Goal: Use online tool/utility: Utilize a website feature to perform a specific function

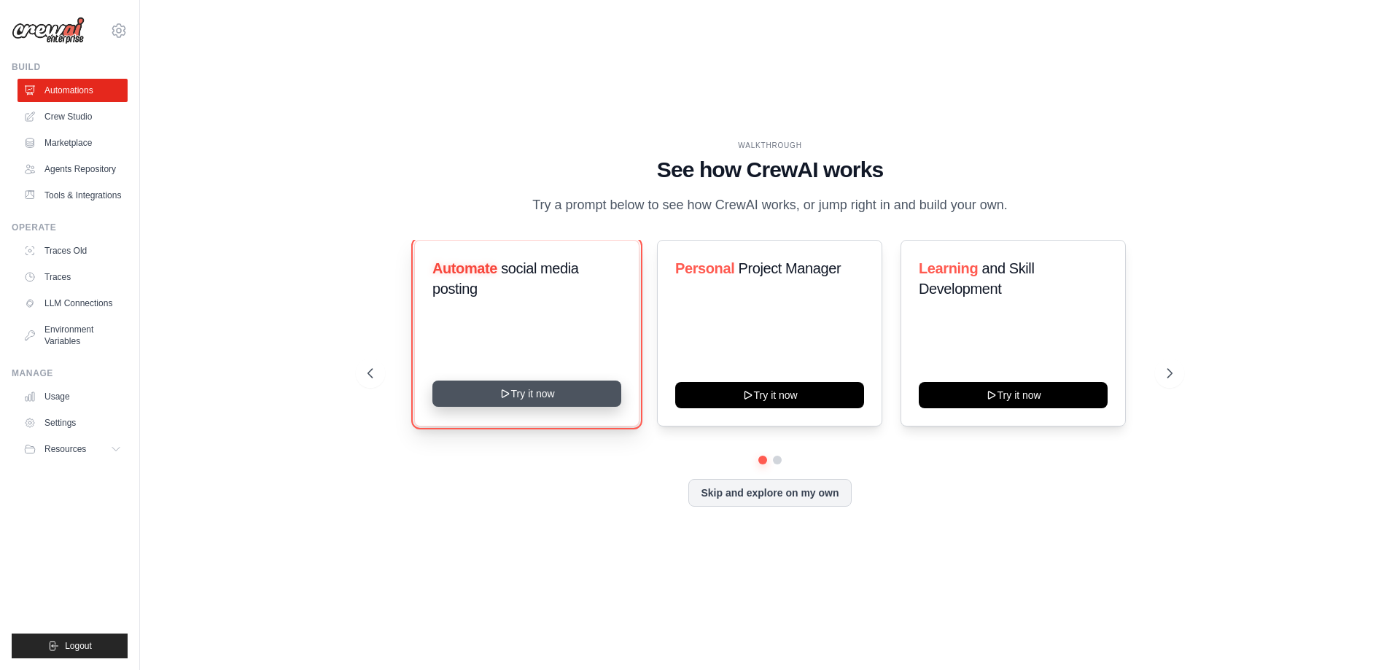
click at [550, 404] on button "Try it now" at bounding box center [526, 394] width 189 height 26
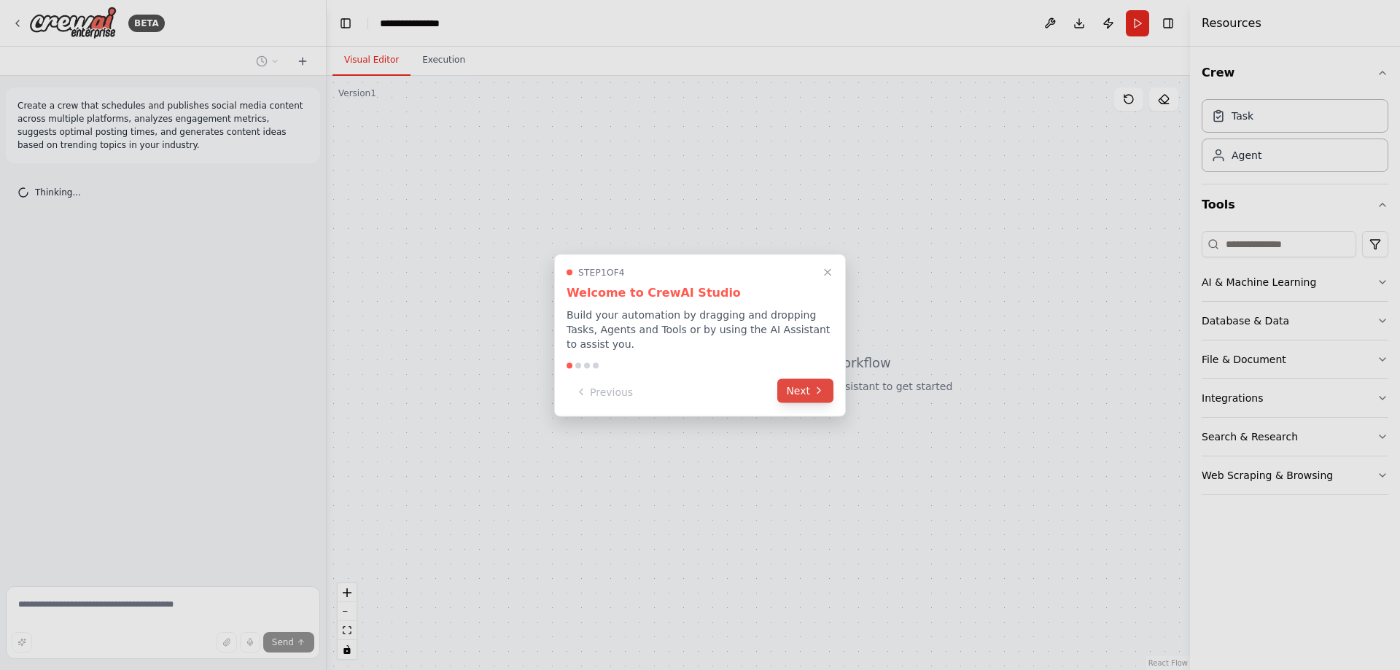
click at [800, 393] on button "Next" at bounding box center [805, 391] width 56 height 24
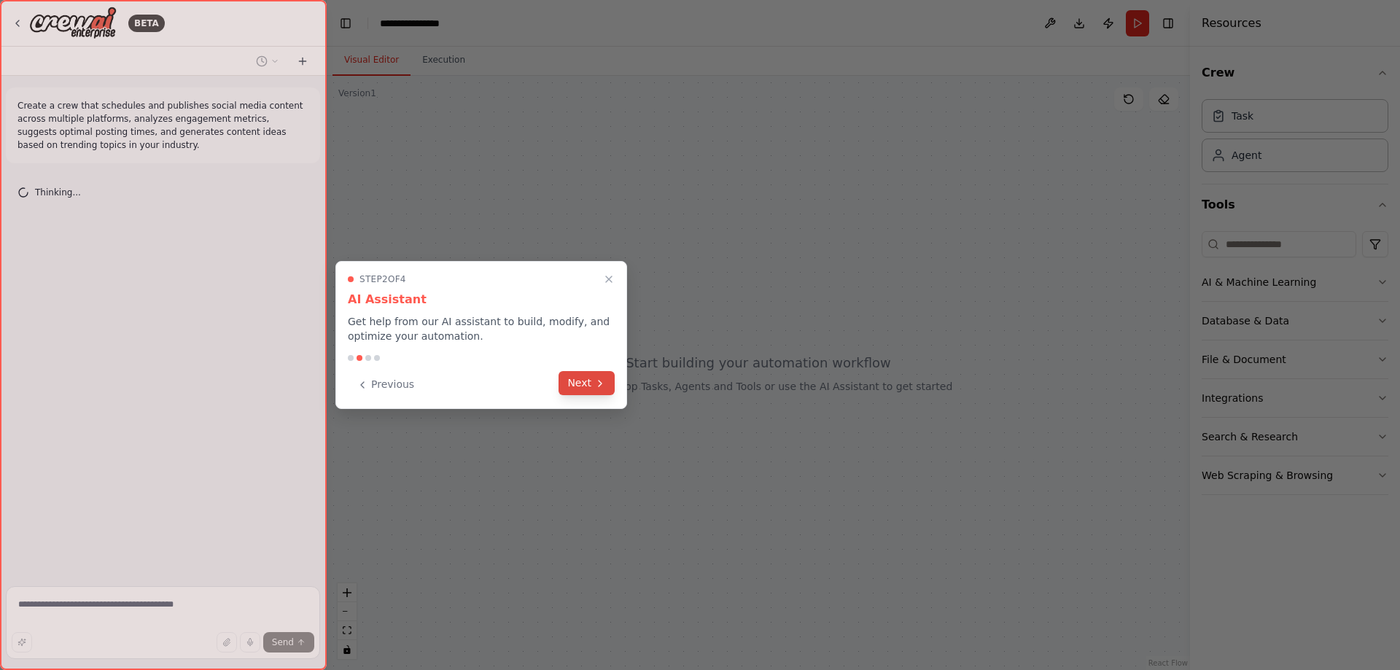
click at [594, 388] on button "Next" at bounding box center [587, 383] width 56 height 24
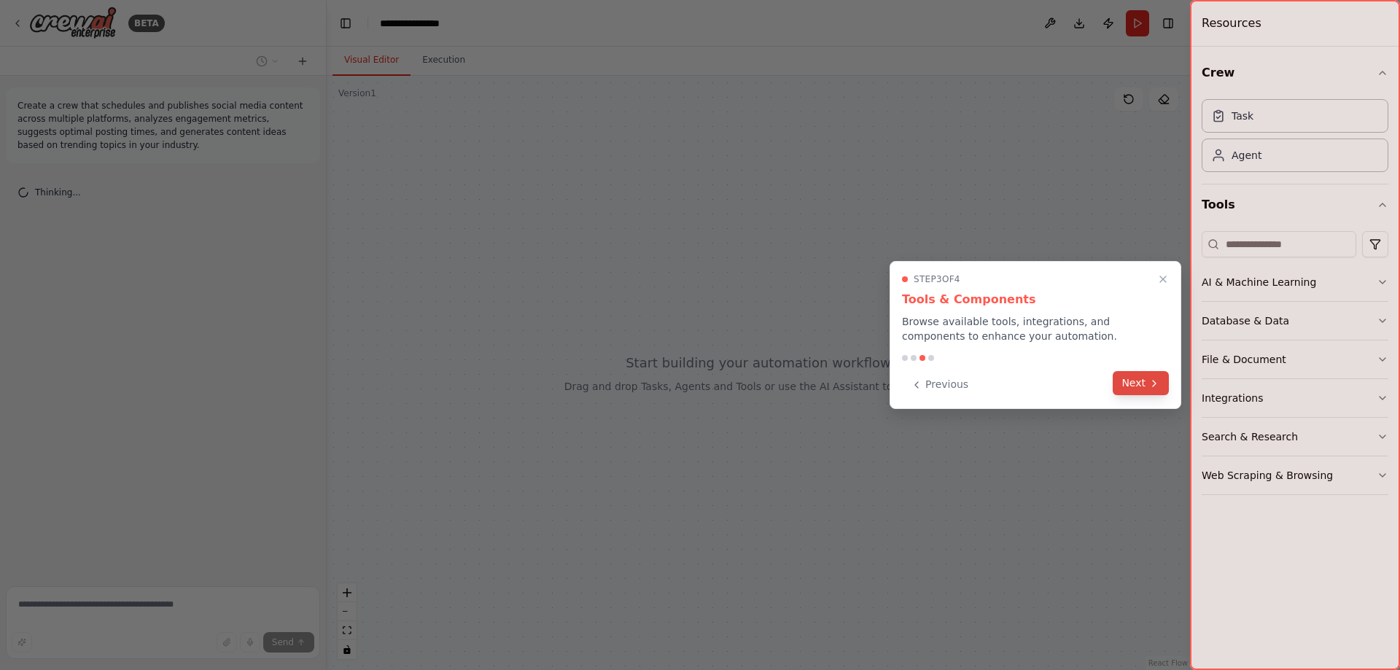
click at [1149, 392] on button "Next" at bounding box center [1141, 383] width 56 height 24
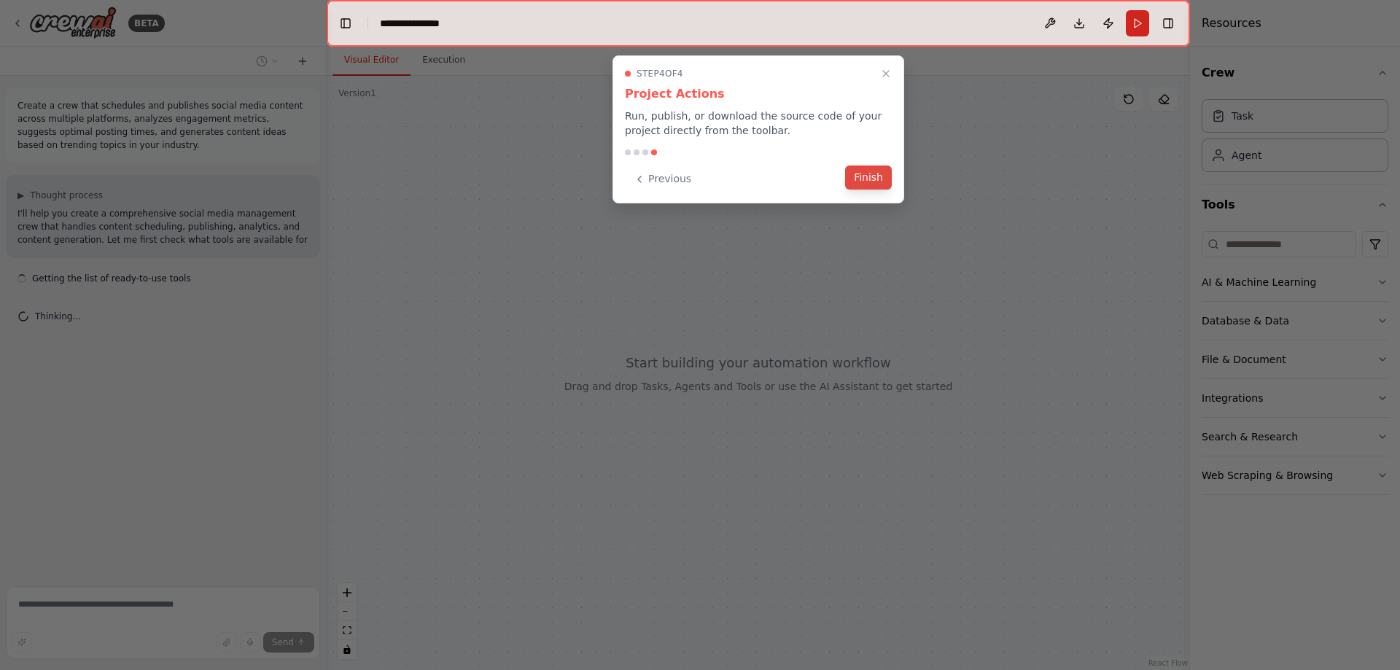
click at [875, 172] on button "Finish" at bounding box center [868, 178] width 47 height 24
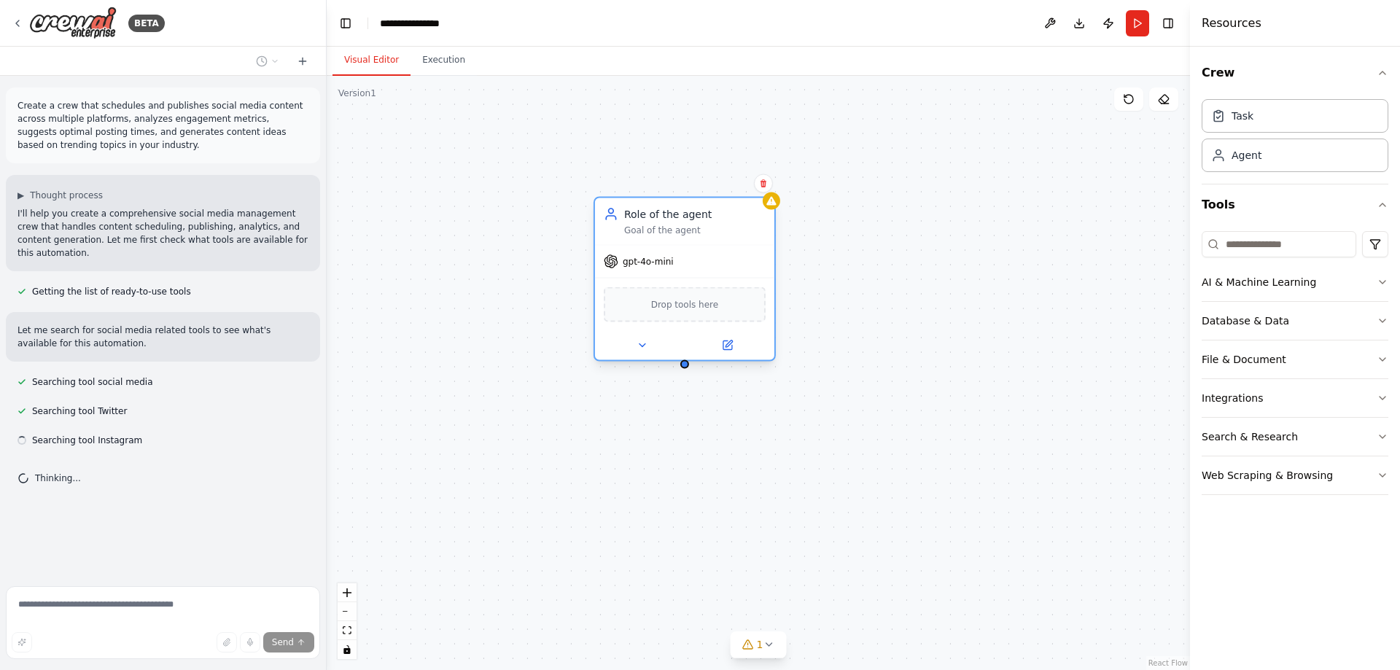
drag, startPoint x: 846, startPoint y: 203, endPoint x: 599, endPoint y: 203, distance: 247.2
click at [599, 203] on div "Role of the agent Goal of the agent" at bounding box center [684, 221] width 179 height 47
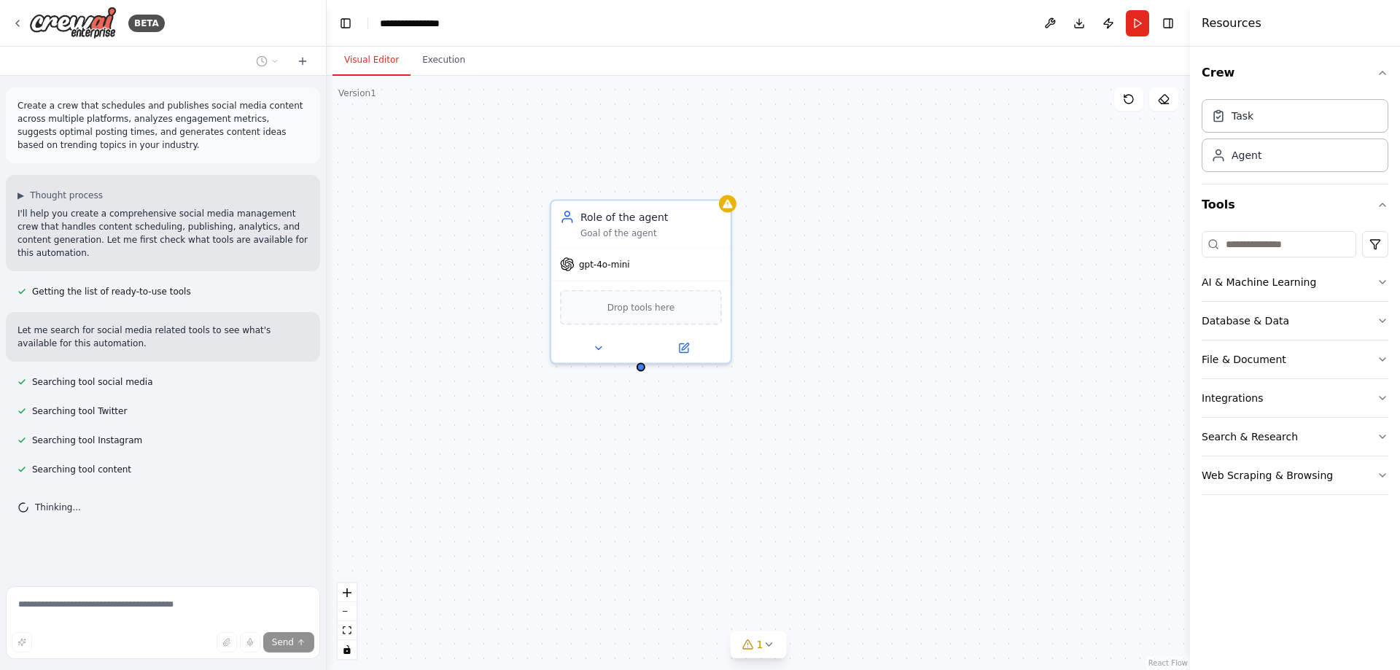
click at [874, 278] on div "Role of the agent Goal of the agent gpt-4o-mini Drop tools here" at bounding box center [759, 373] width 864 height 594
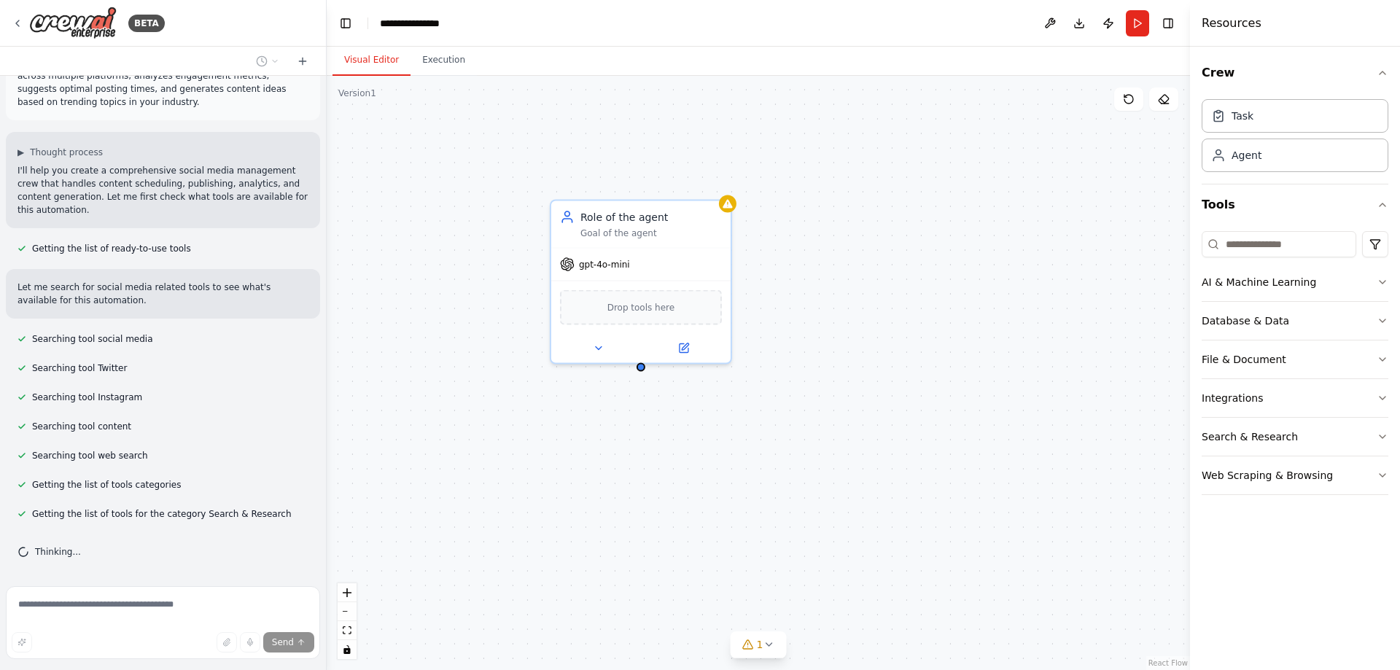
scroll to position [72, 0]
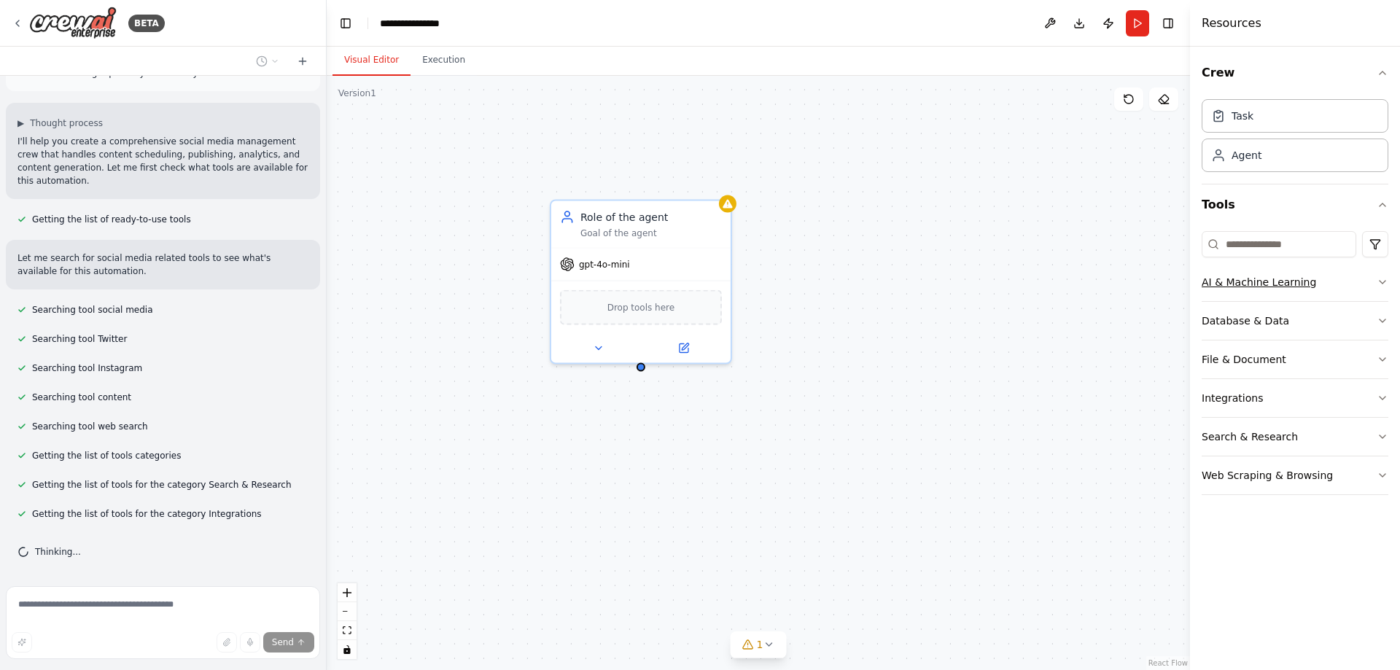
click at [1292, 288] on div "AI & Machine Learning" at bounding box center [1259, 282] width 115 height 15
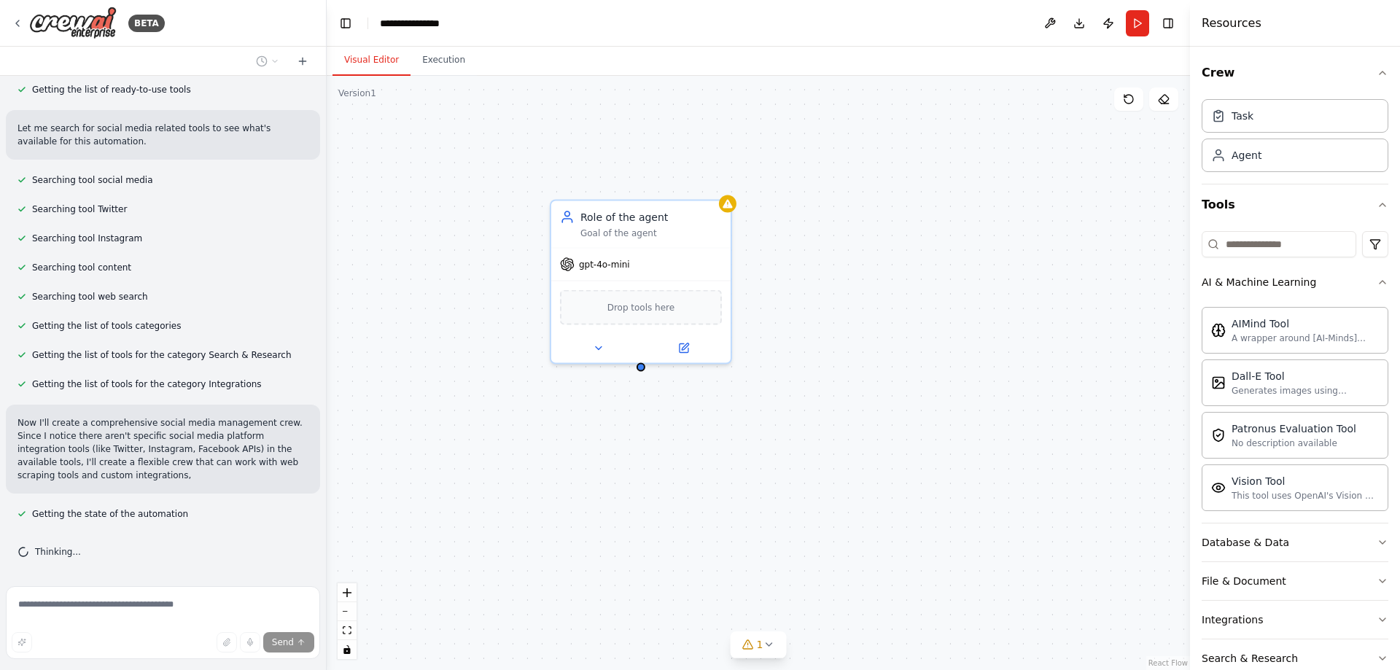
click at [995, 284] on div "Role of the agent Goal of the agent gpt-4o-mini Drop tools here" at bounding box center [759, 373] width 864 height 594
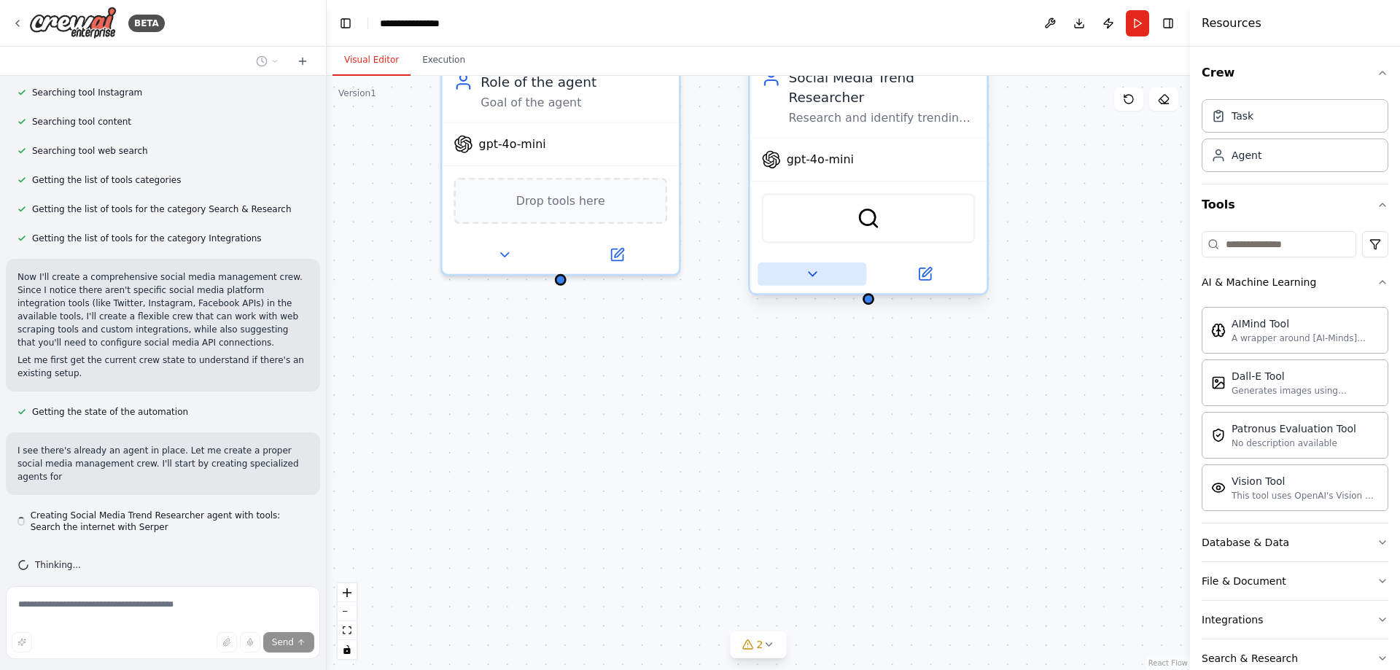
scroll to position [361, 0]
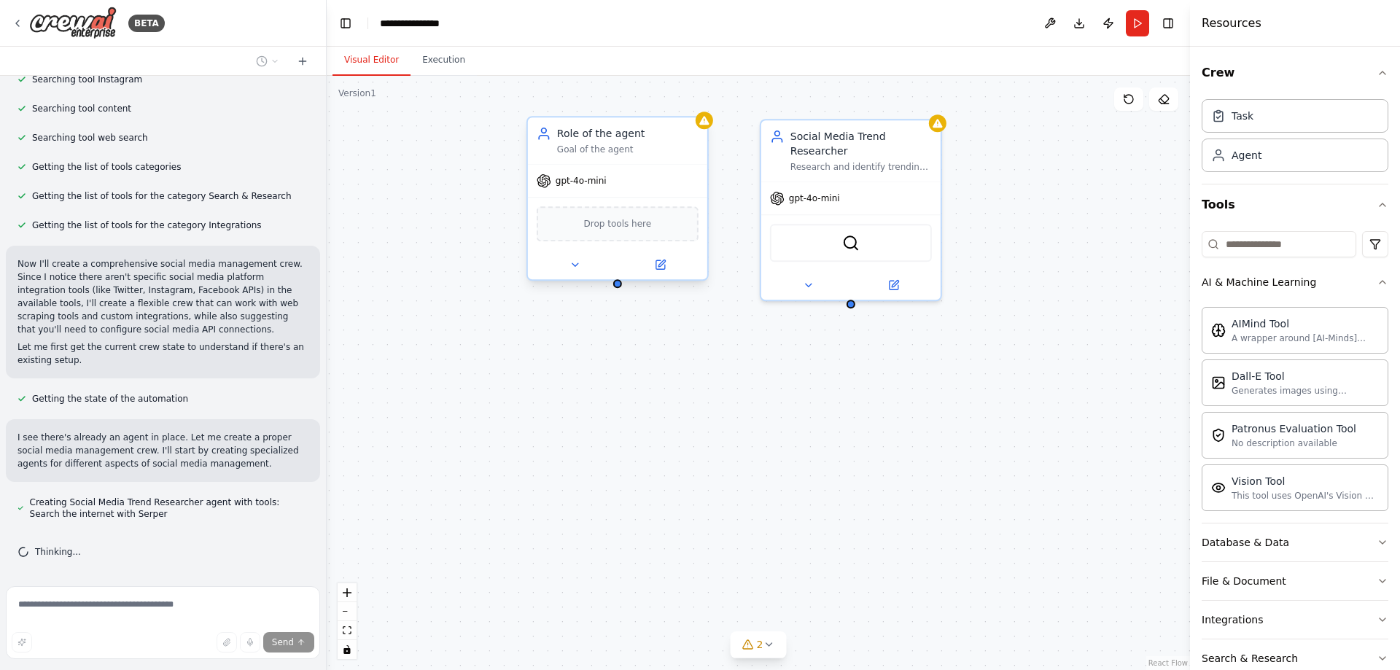
click at [653, 179] on div "gpt-4o-mini" at bounding box center [617, 181] width 179 height 32
click at [697, 102] on icon at bounding box center [697, 103] width 6 height 8
click at [655, 102] on button "Confirm" at bounding box center [655, 103] width 52 height 18
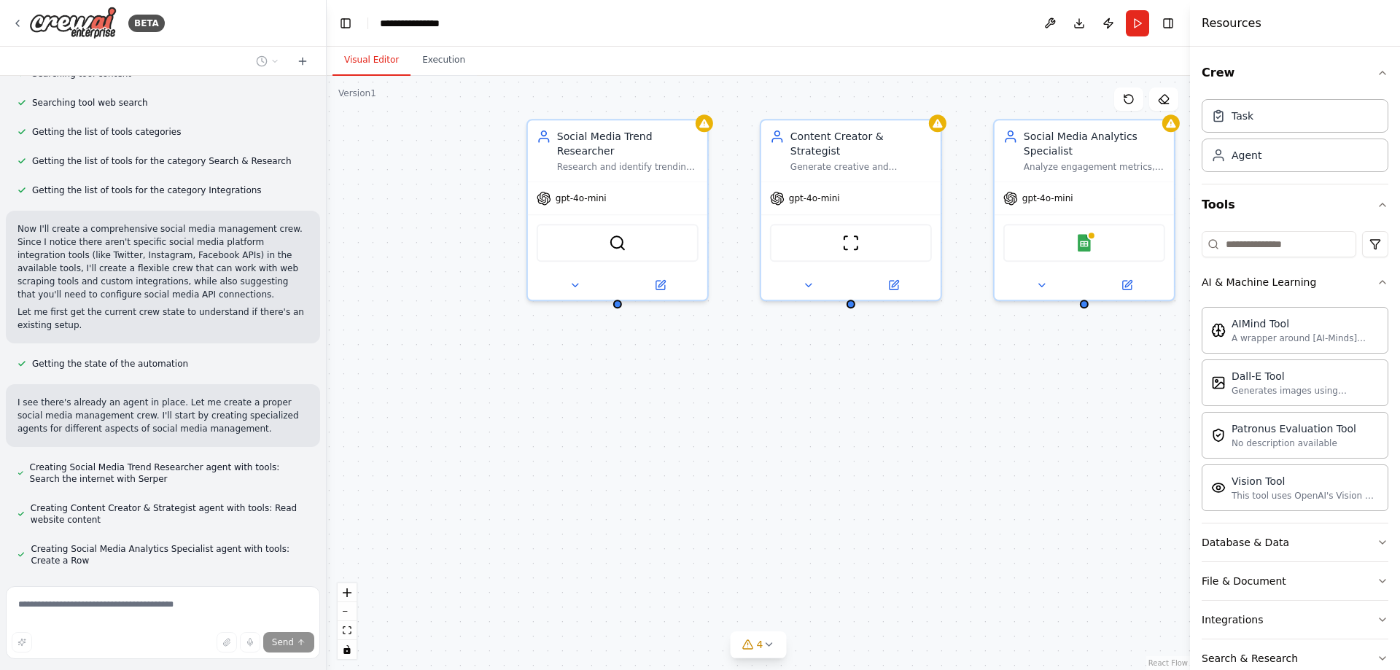
scroll to position [484, 0]
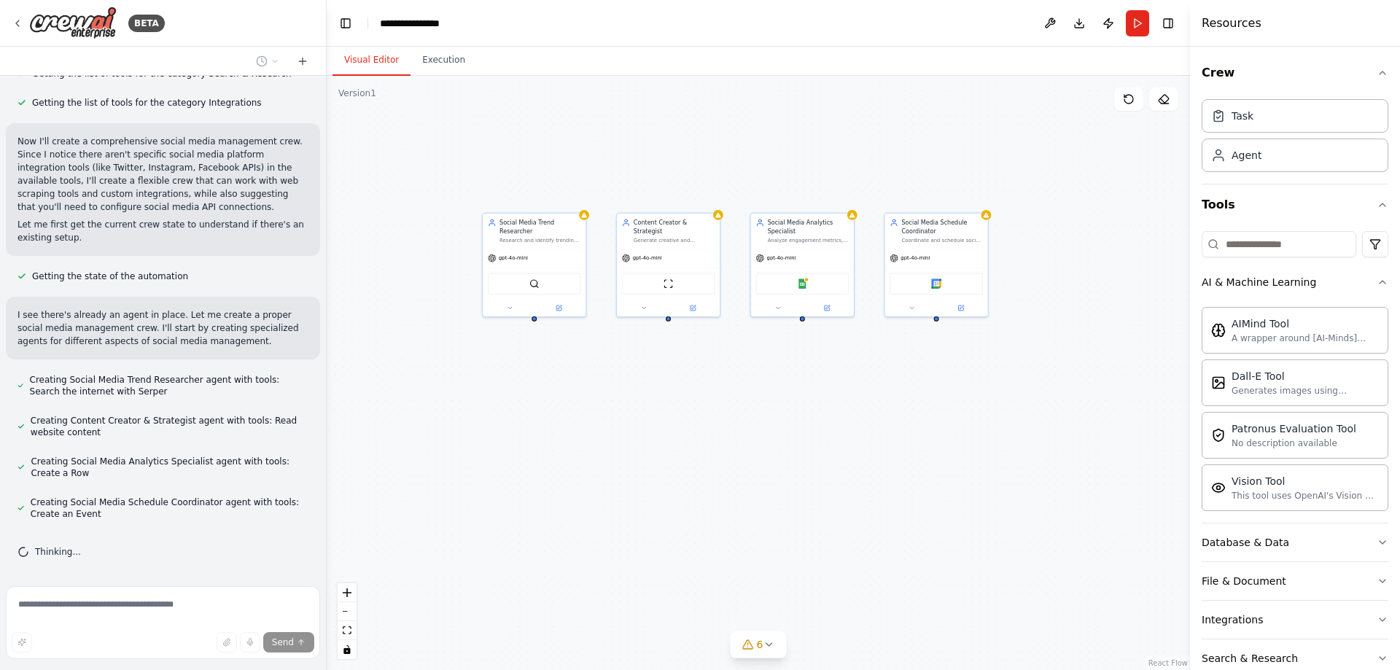
drag, startPoint x: 1033, startPoint y: 457, endPoint x: 755, endPoint y: 429, distance: 279.3
click at [755, 429] on div "Social Media Trend Researcher Research and identify trending topics, hashtags, …" at bounding box center [759, 373] width 864 height 594
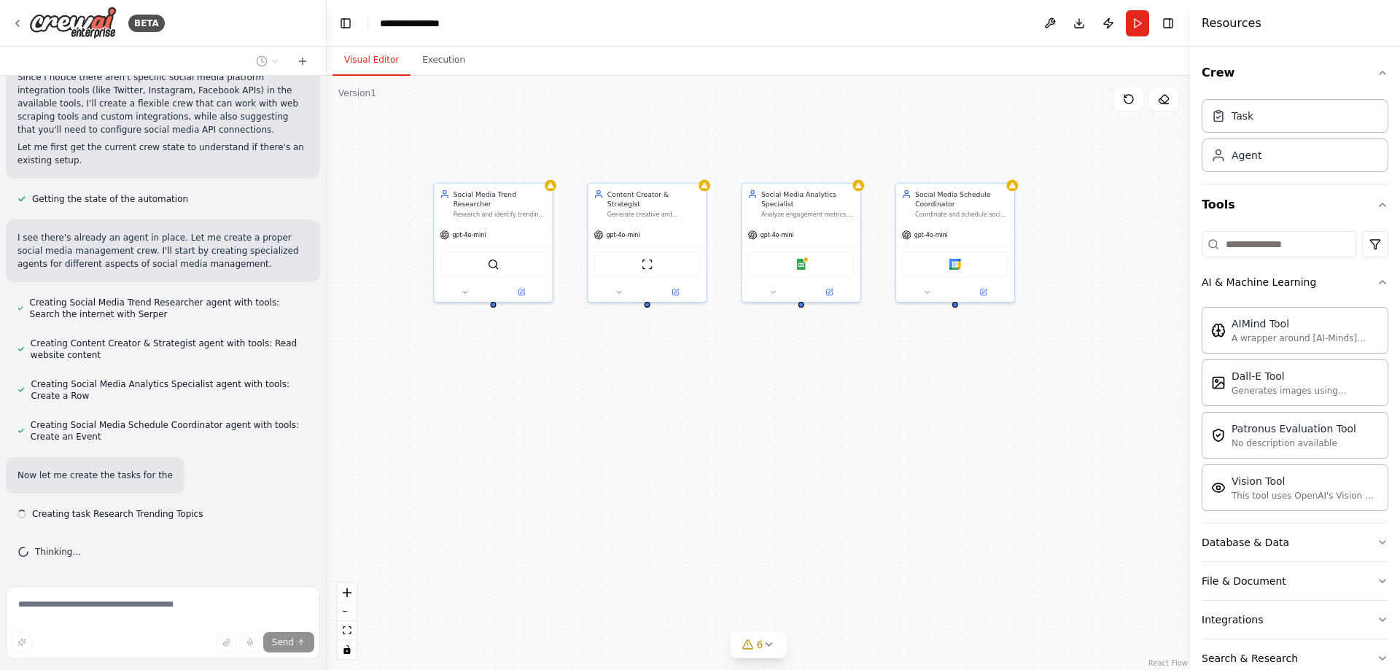
scroll to position [574, 0]
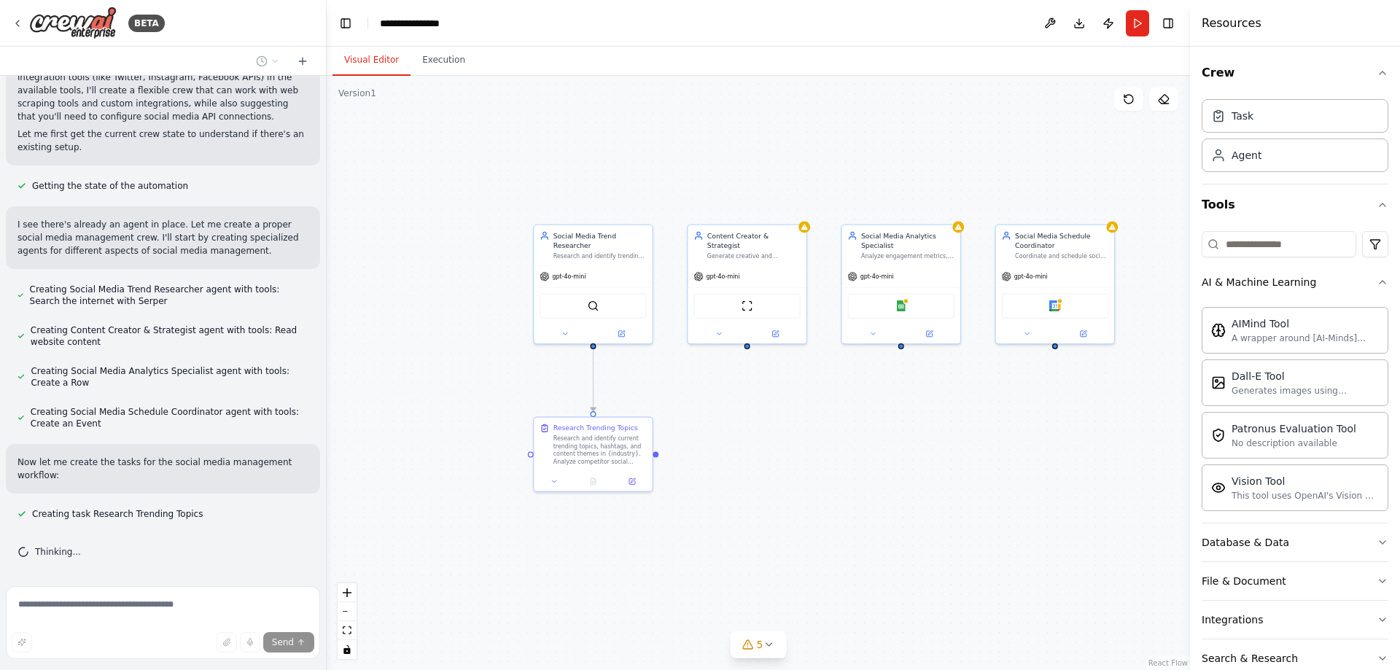
drag, startPoint x: 714, startPoint y: 403, endPoint x: 814, endPoint y: 445, distance: 108.2
click at [814, 445] on div ".deletable-edge-delete-btn { width: 20px; height: 20px; border: 0px solid #ffff…" at bounding box center [759, 373] width 864 height 594
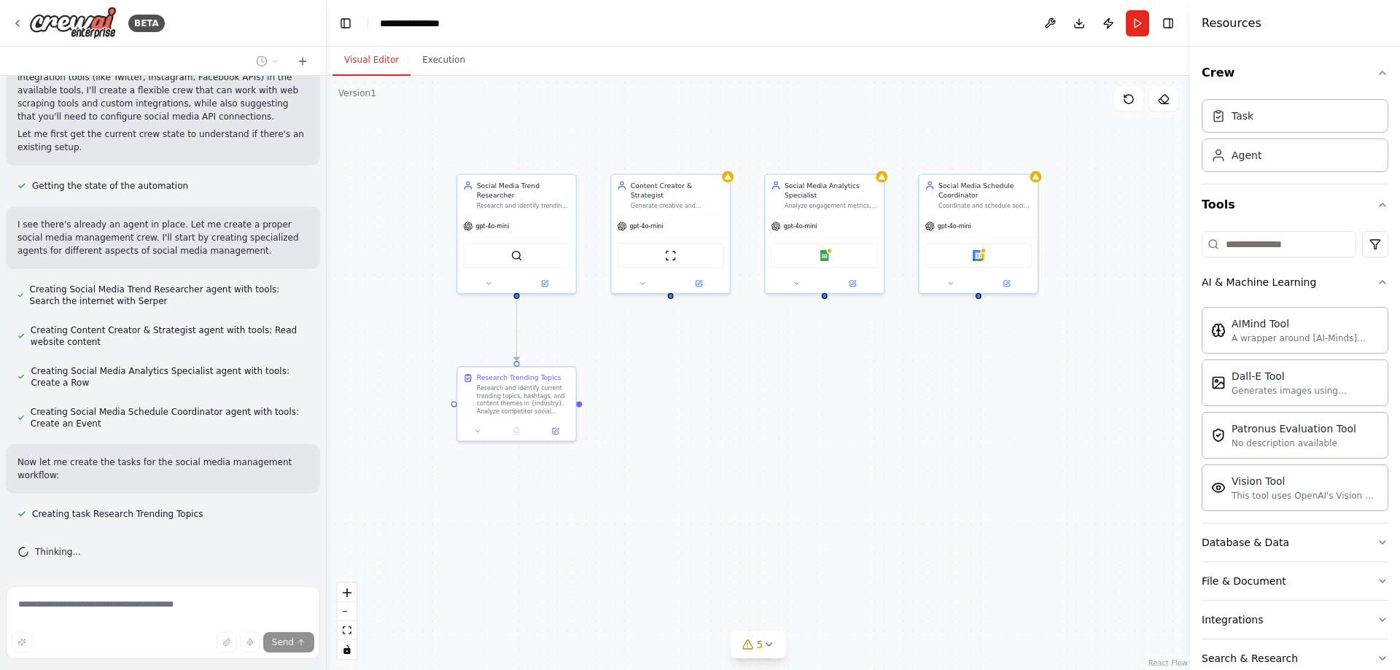
drag, startPoint x: 839, startPoint y: 452, endPoint x: 762, endPoint y: 402, distance: 91.6
click at [762, 402] on div ".deletable-edge-delete-btn { width: 20px; height: 20px; border: 0px solid #ffff…" at bounding box center [759, 373] width 864 height 594
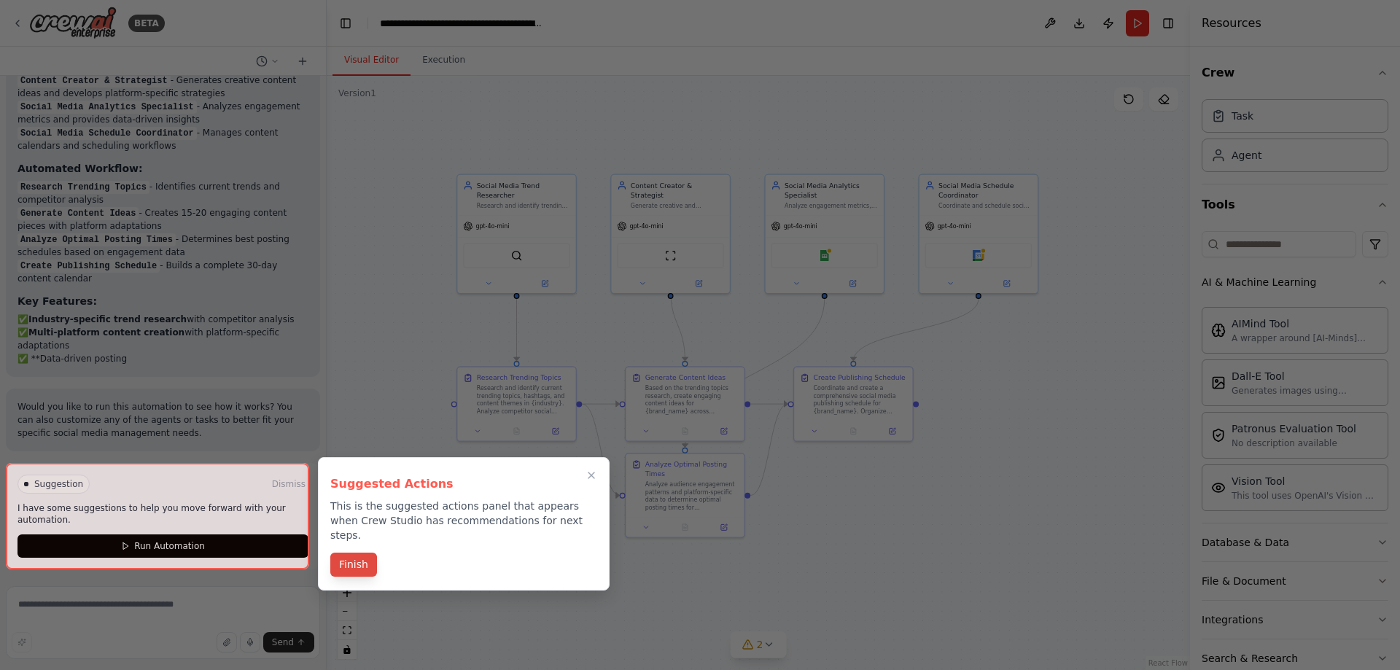
click at [352, 559] on button "Finish" at bounding box center [353, 565] width 47 height 24
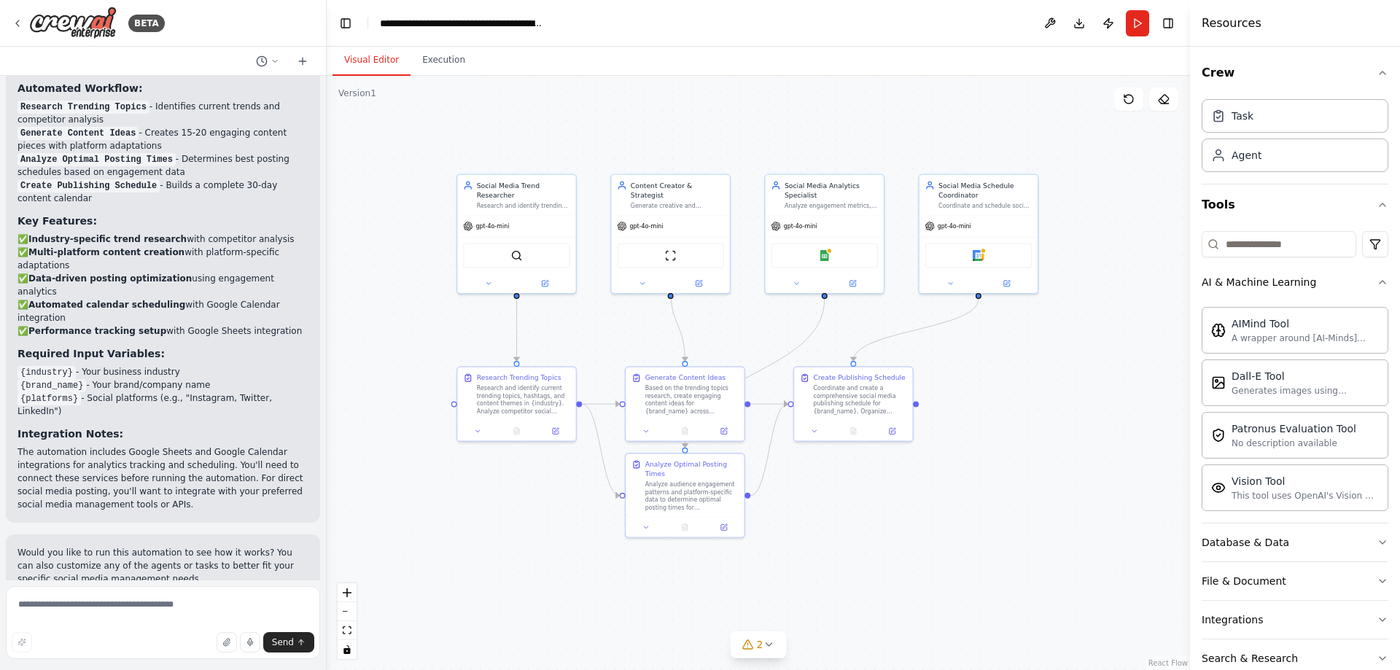
scroll to position [1659, 0]
